Goal: Information Seeking & Learning: Learn about a topic

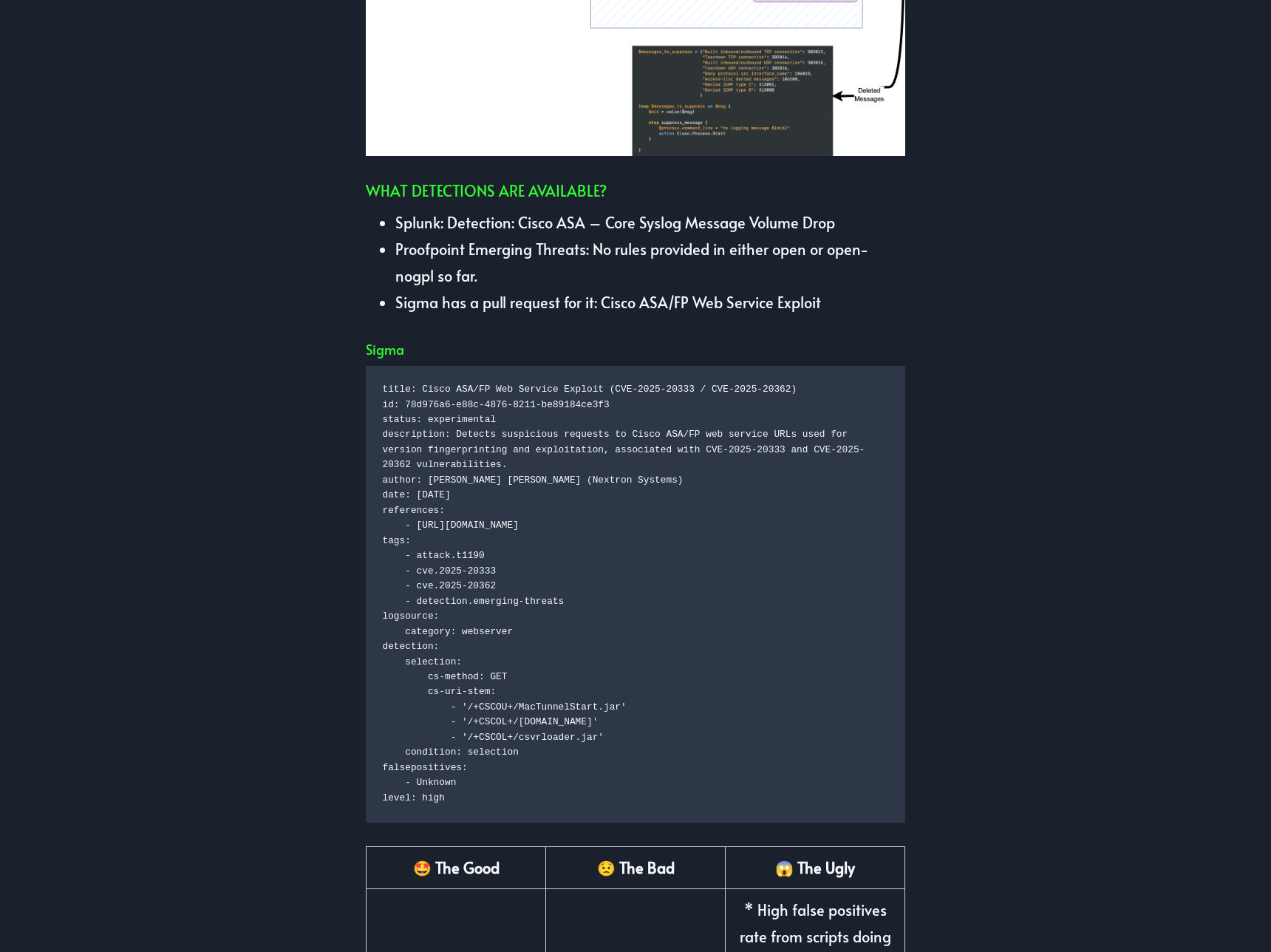
scroll to position [1383, 0]
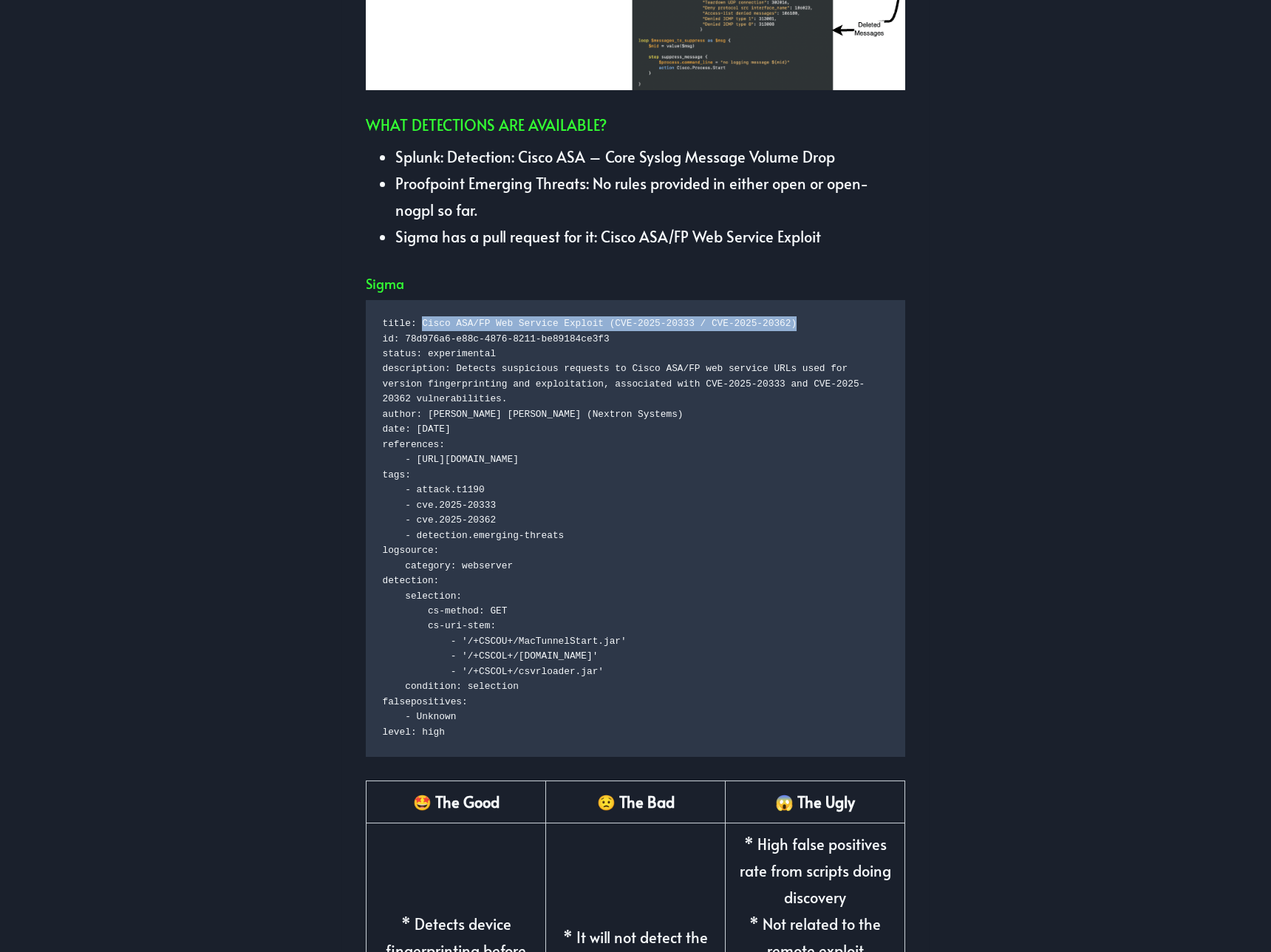
drag, startPoint x: 420, startPoint y: 297, endPoint x: 822, endPoint y: 295, distance: 402.0
click at [822, 316] on code "title: Cisco ASA/FP Web Service Exploit (CVE-2025-20333 / CVE-2025-20362) id: 7…" at bounding box center [636, 528] width 506 height 423
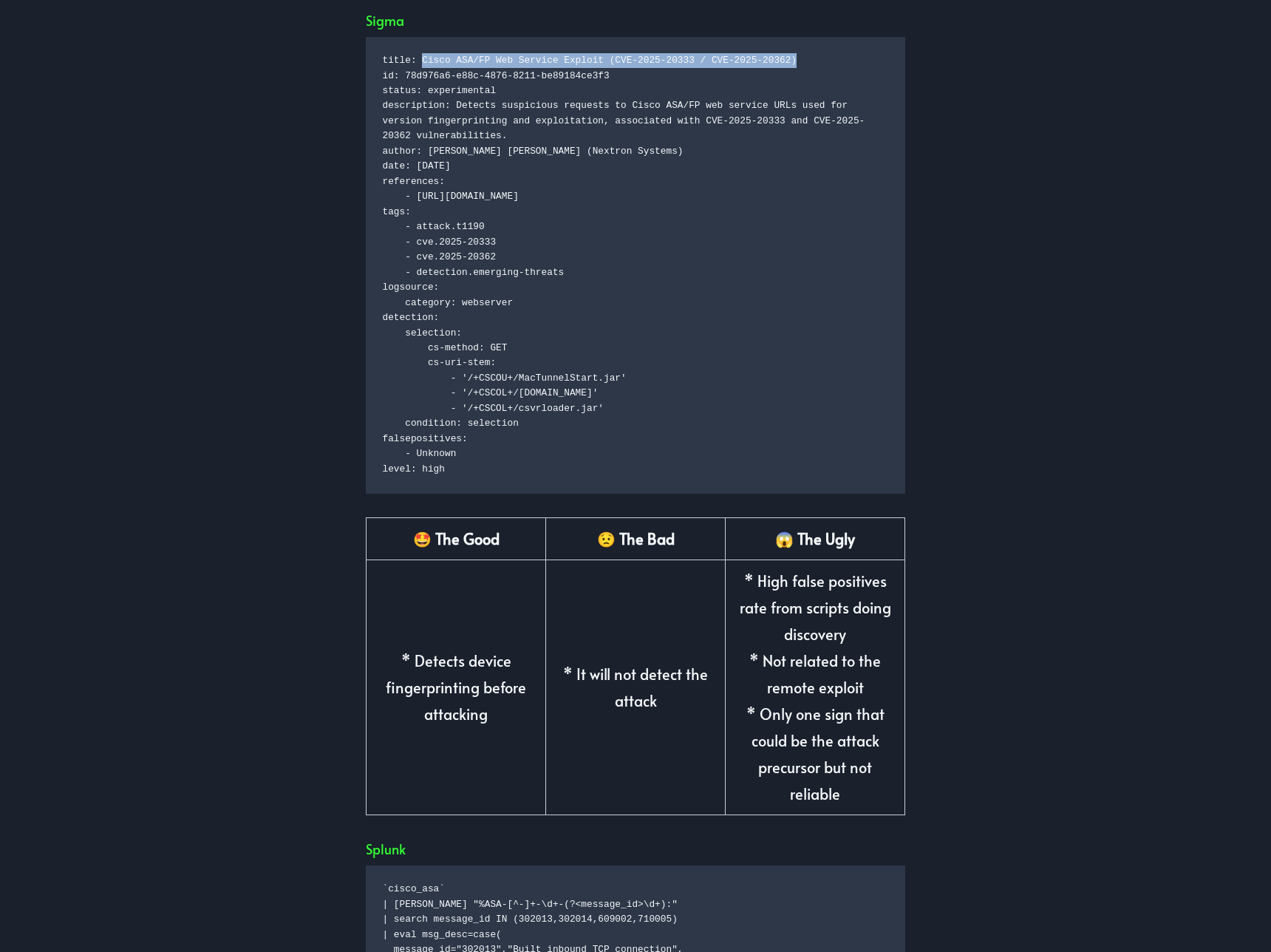
scroll to position [1641, 0]
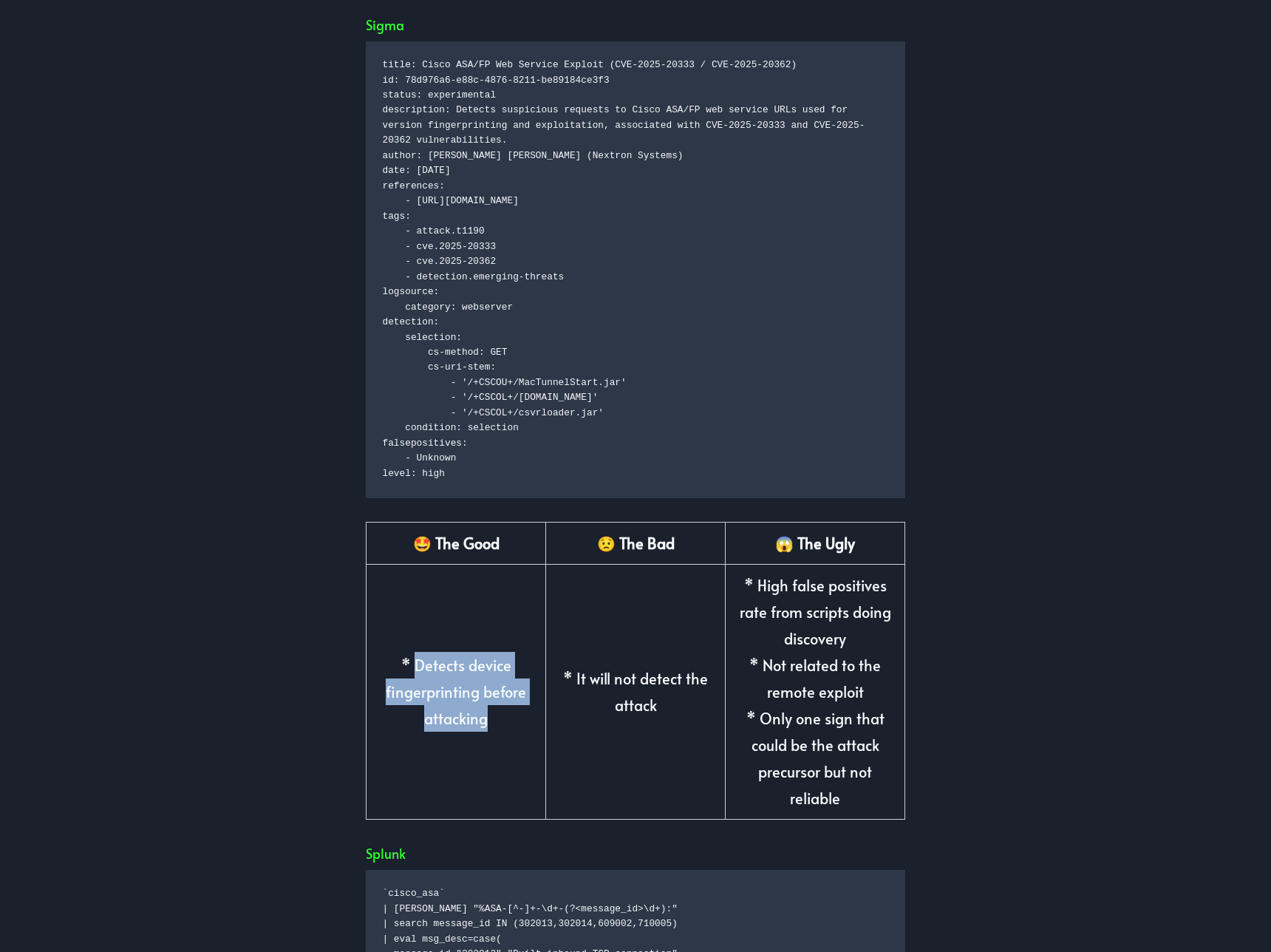
drag, startPoint x: 414, startPoint y: 636, endPoint x: 497, endPoint y: 693, distance: 100.7
click at [497, 693] on td "* Detects device fingerprinting before attacking" at bounding box center [457, 691] width 180 height 255
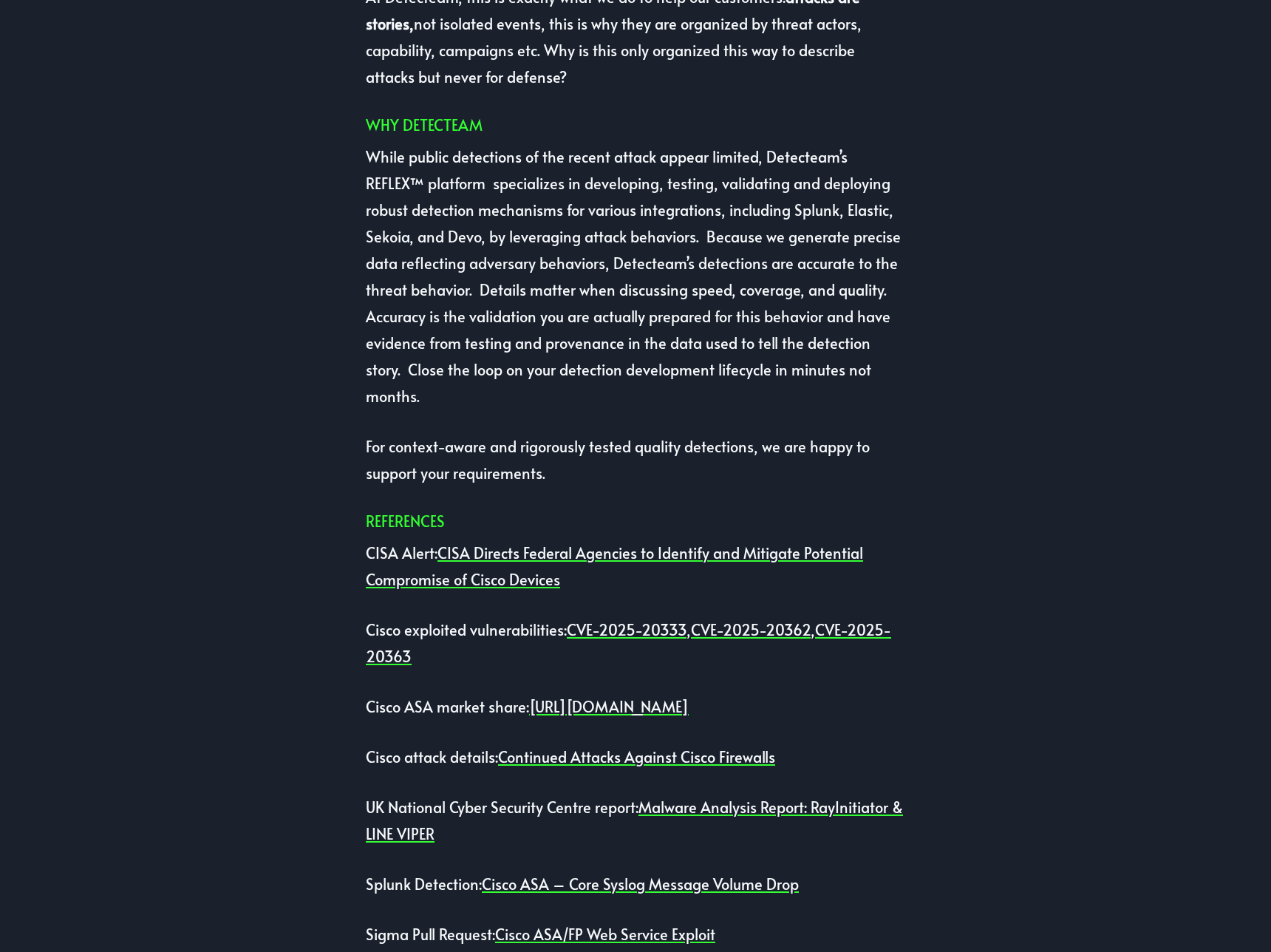
scroll to position [3816, 0]
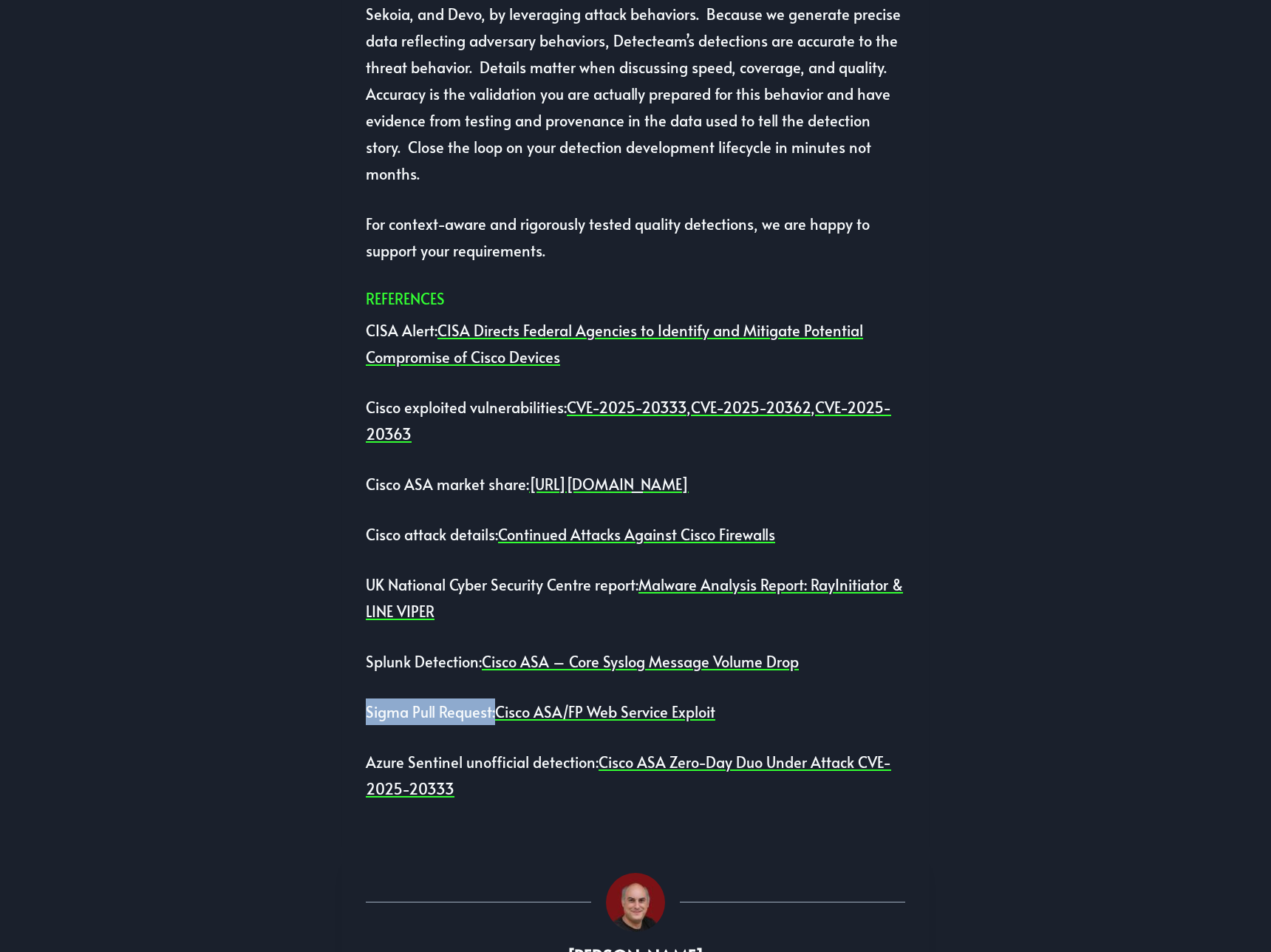
drag, startPoint x: 365, startPoint y: 682, endPoint x: 493, endPoint y: 688, distance: 128.1
click at [493, 698] on p "Sigma Pull Request: Cisco ASA/FP Web Service Exploit" at bounding box center [636, 711] width 539 height 26
click at [615, 651] on link "Cisco ASA – Core Syslog Message Volume Drop" at bounding box center [641, 661] width 317 height 20
